Goal: Task Accomplishment & Management: Manage account settings

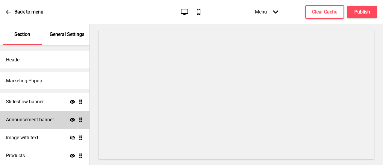
click at [36, 116] on h4 "Announcement banner" at bounding box center [30, 119] width 48 height 7
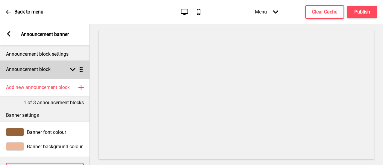
click at [73, 71] on rect at bounding box center [72, 69] width 5 height 5
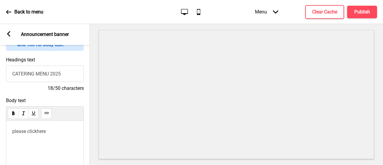
scroll to position [60, 0]
click at [44, 141] on div "please click here ﻿ ﻿ ﻿ ﻿ ﻿ ﻿ ﻿ ﻿ ﻿" at bounding box center [44, 162] width 65 height 68
click at [25, 142] on div "please click here ﻿ ﻿ ﻿ ﻿ ﻿ ﻿ ﻿ ﻿ ﻿" at bounding box center [44, 162] width 65 height 68
click at [47, 138] on use at bounding box center [47, 138] width 4 height 4
drag, startPoint x: 37, startPoint y: 130, endPoint x: 47, endPoint y: 130, distance: 9.9
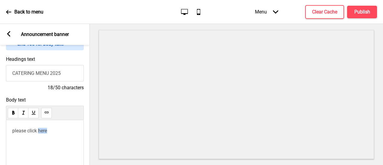
click at [47, 130] on p "please click here ﻿ ﻿" at bounding box center [44, 131] width 65 height 6
click at [48, 113] on icon at bounding box center [47, 112] width 4 height 2
click at [367, 9] on h4 "Publish" at bounding box center [362, 12] width 16 height 7
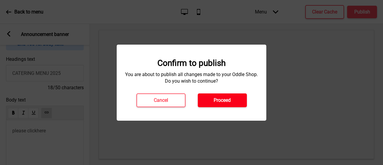
click at [229, 103] on h4 "Proceed" at bounding box center [221, 100] width 17 height 7
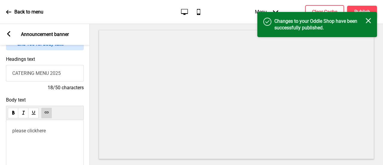
click at [9, 14] on icon at bounding box center [8, 11] width 5 height 5
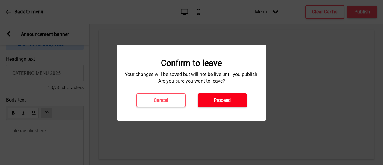
click at [213, 99] on h4 "Proceed" at bounding box center [221, 100] width 17 height 7
